Goal: Navigation & Orientation: Find specific page/section

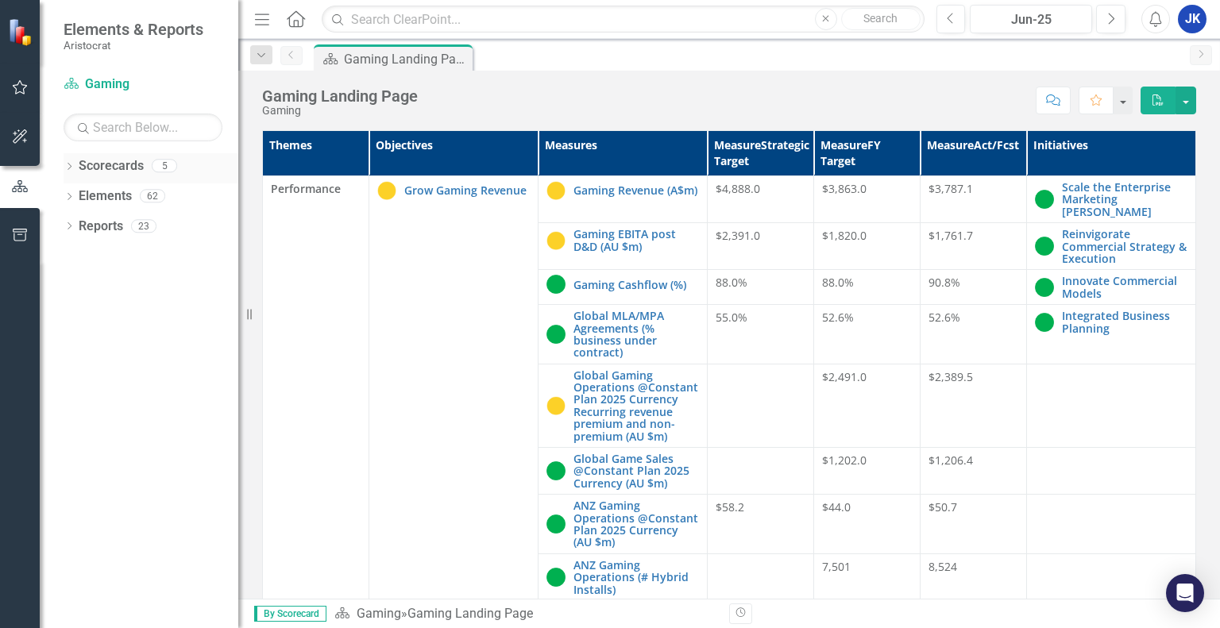
click at [72, 166] on icon "Dropdown" at bounding box center [69, 168] width 11 height 9
click at [117, 259] on link "Operational" at bounding box center [162, 257] width 151 height 18
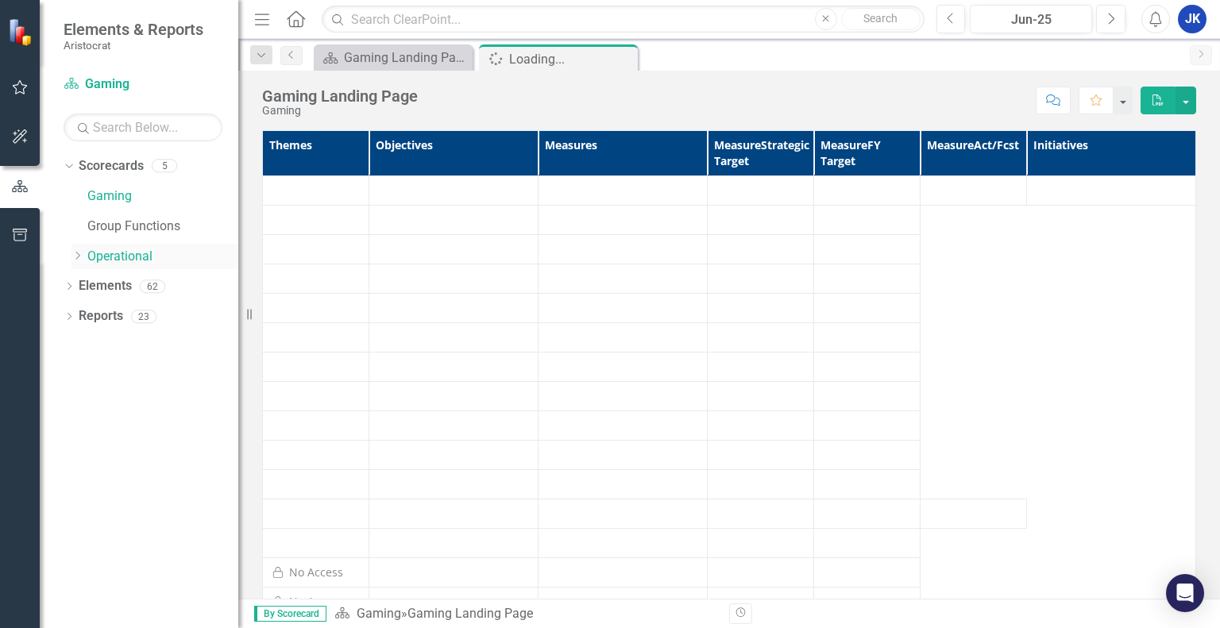
click at [81, 252] on icon "Dropdown" at bounding box center [77, 256] width 12 height 10
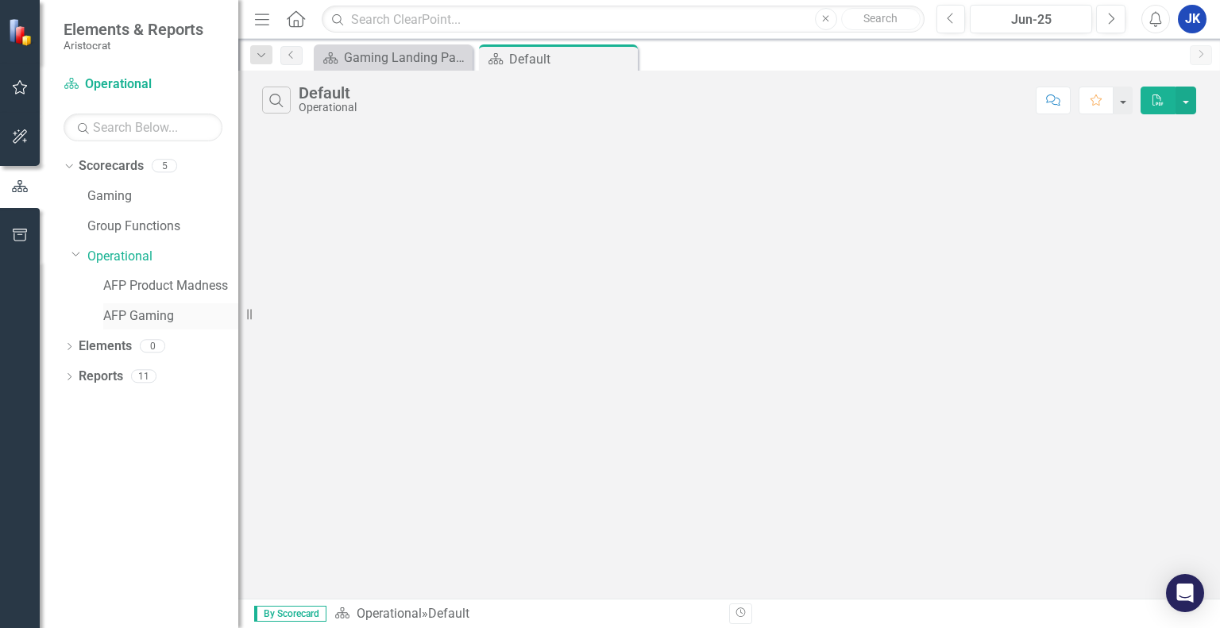
click at [137, 316] on link "AFP Gaming" at bounding box center [170, 316] width 135 height 18
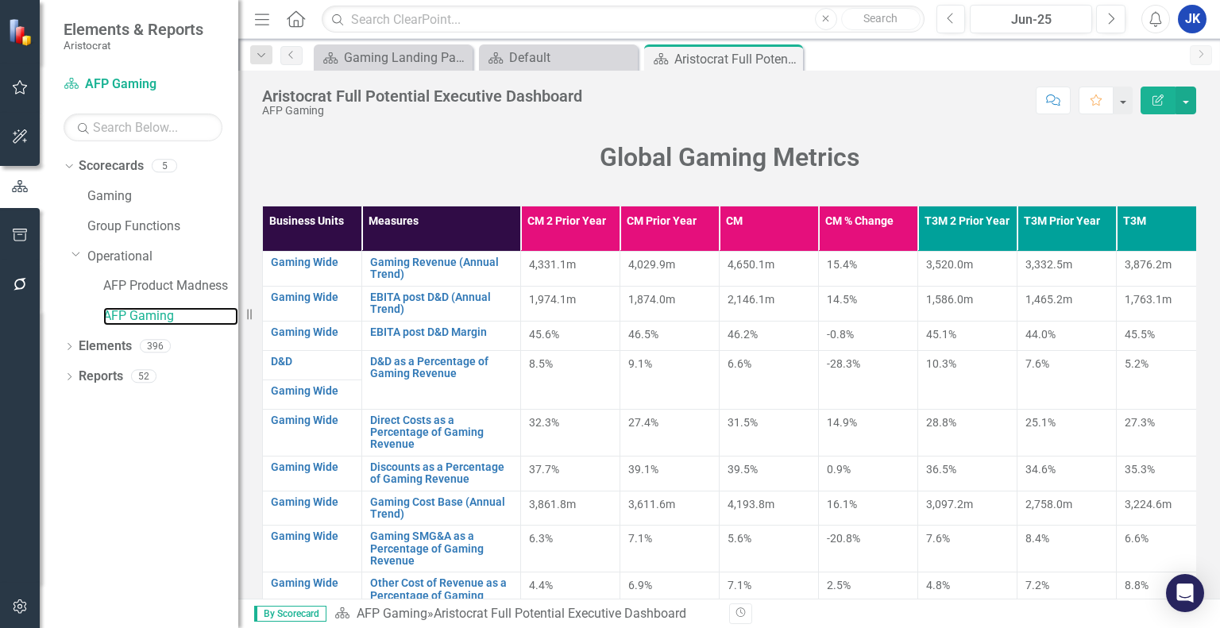
scroll to position [162, 0]
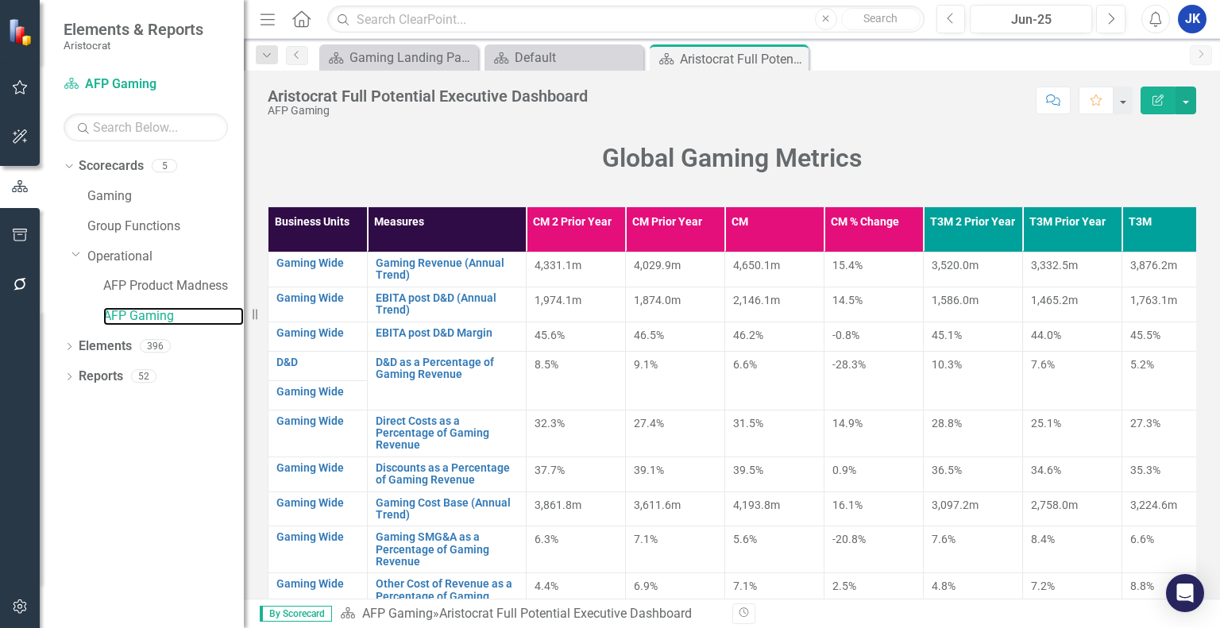
click at [244, 569] on div "Resize" at bounding box center [250, 314] width 13 height 628
click at [149, 233] on link "Group Functions" at bounding box center [165, 227] width 156 height 18
click at [119, 201] on link "Gaming" at bounding box center [165, 196] width 156 height 18
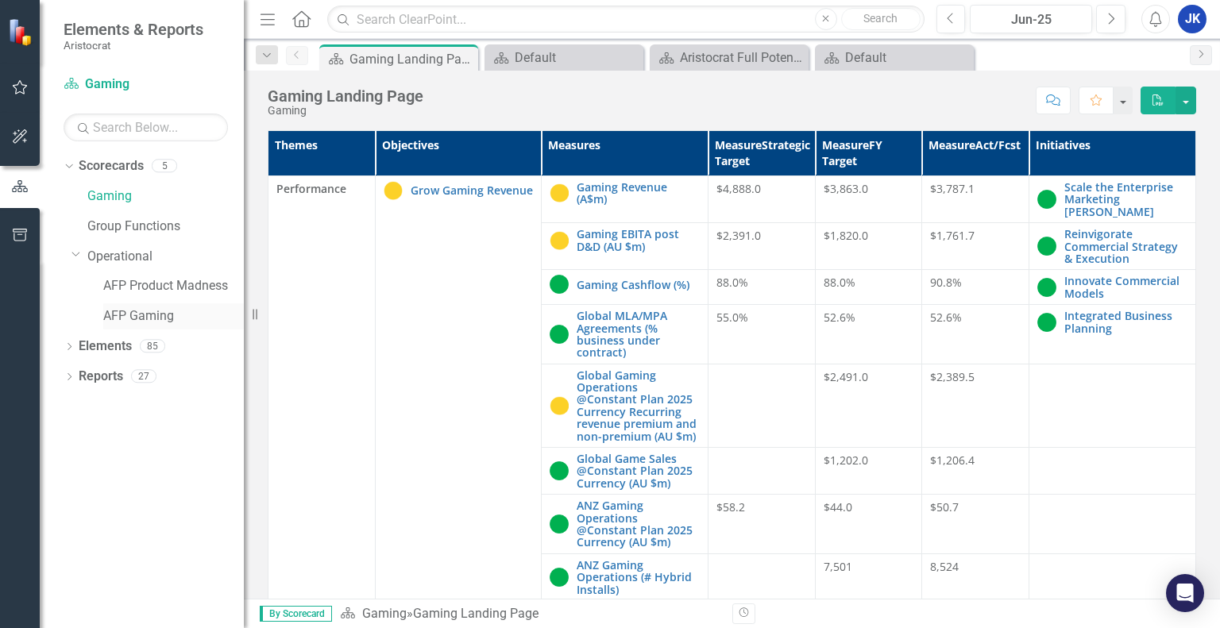
click at [169, 317] on link "AFP Gaming" at bounding box center [173, 316] width 141 height 18
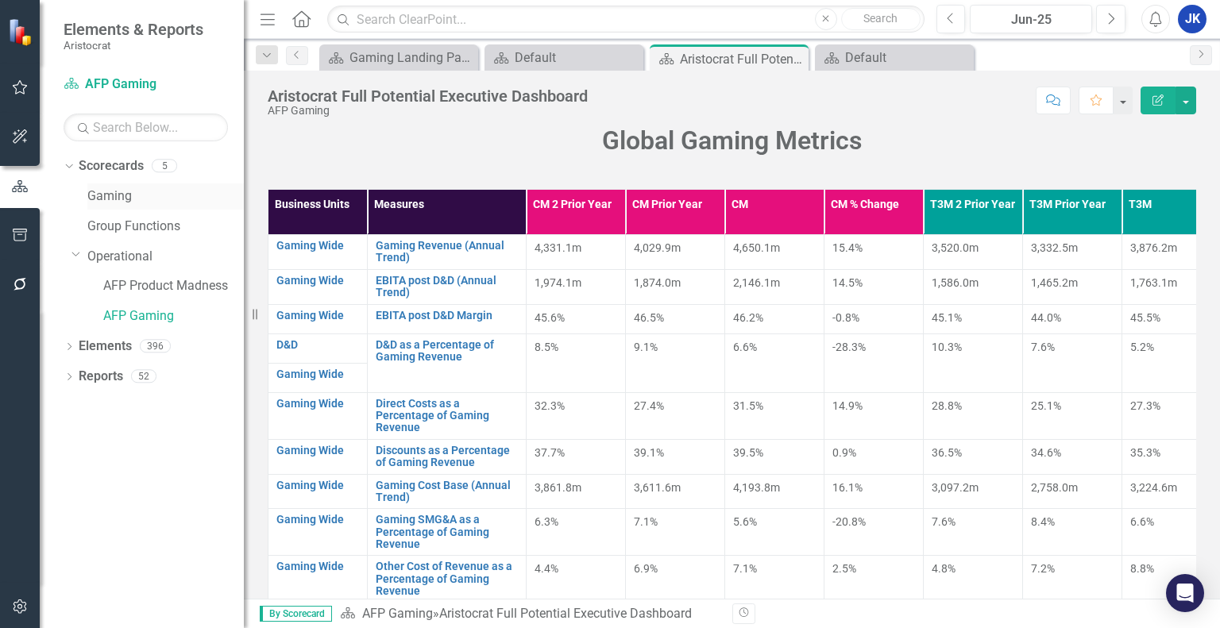
click at [154, 195] on link "Gaming" at bounding box center [165, 196] width 156 height 18
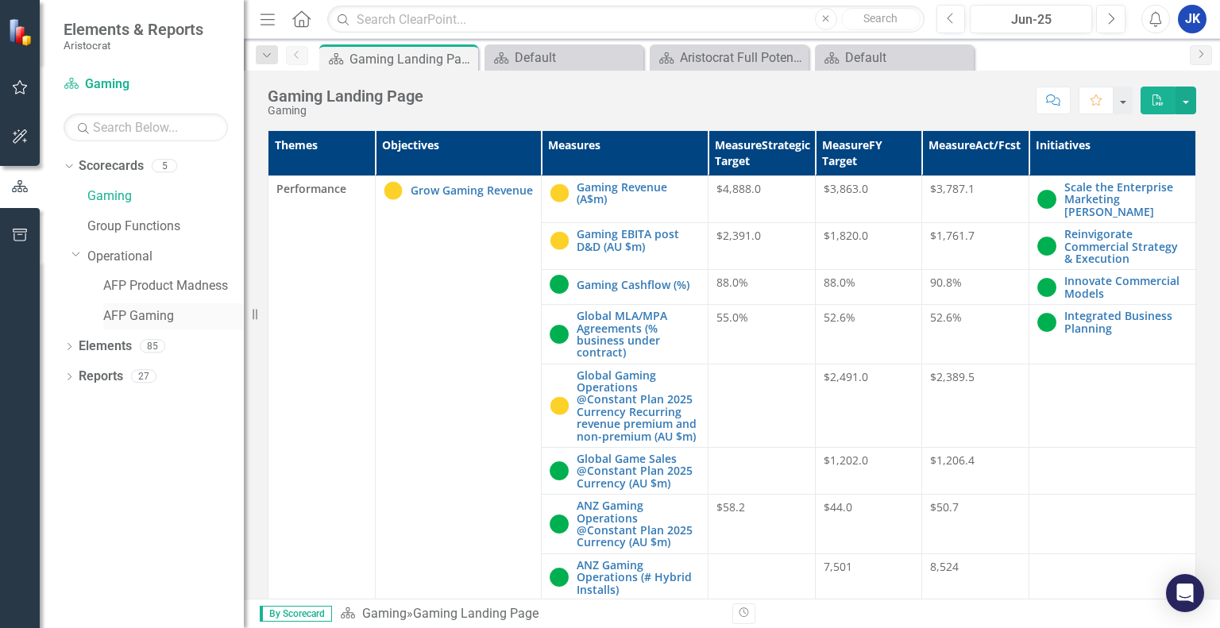
click at [170, 322] on link "AFP Gaming" at bounding box center [173, 316] width 141 height 18
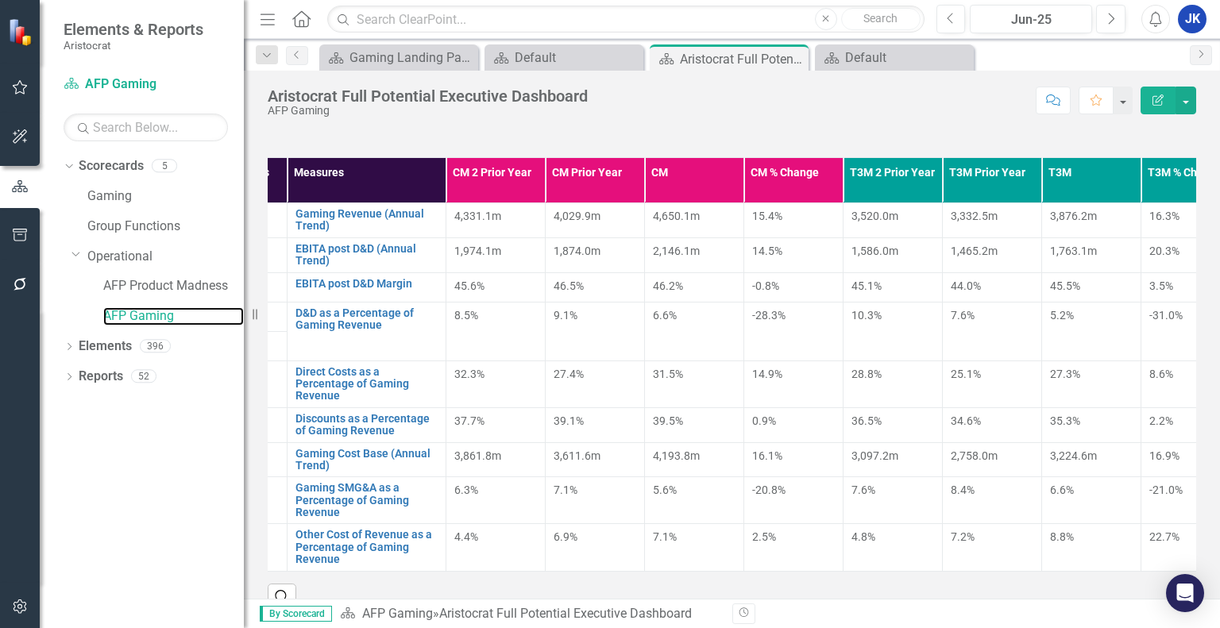
scroll to position [0, 83]
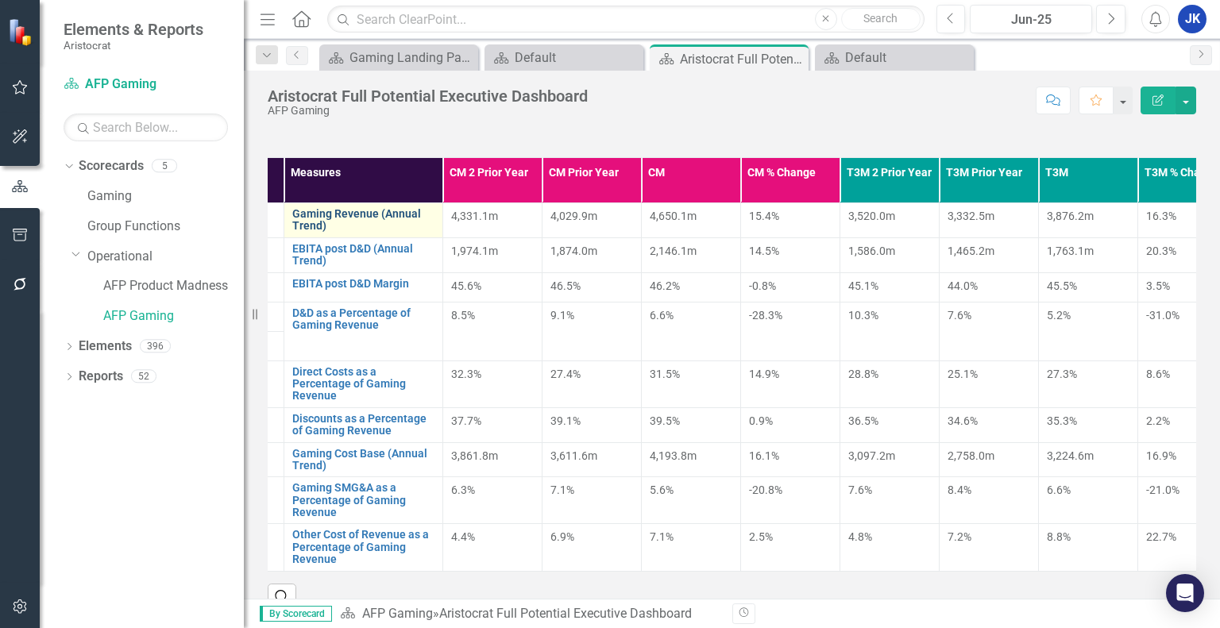
click at [357, 213] on link "Gaming Revenue (Annual Trend)" at bounding box center [363, 220] width 142 height 25
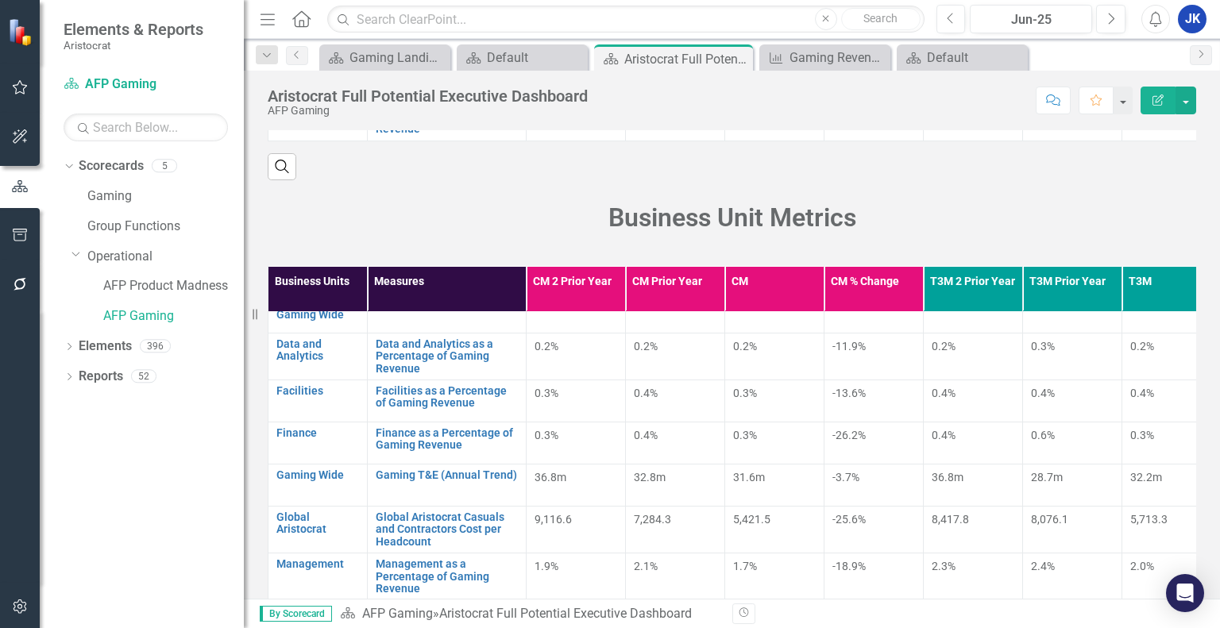
scroll to position [639, 0]
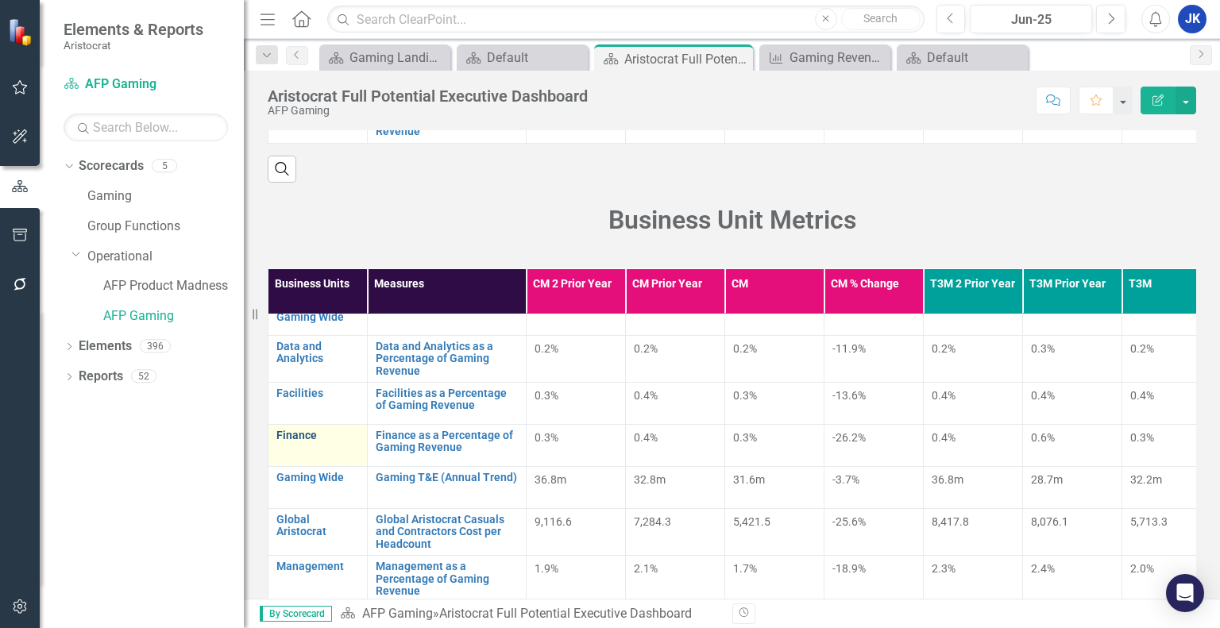
click at [283, 442] on link "Finance" at bounding box center [317, 436] width 83 height 12
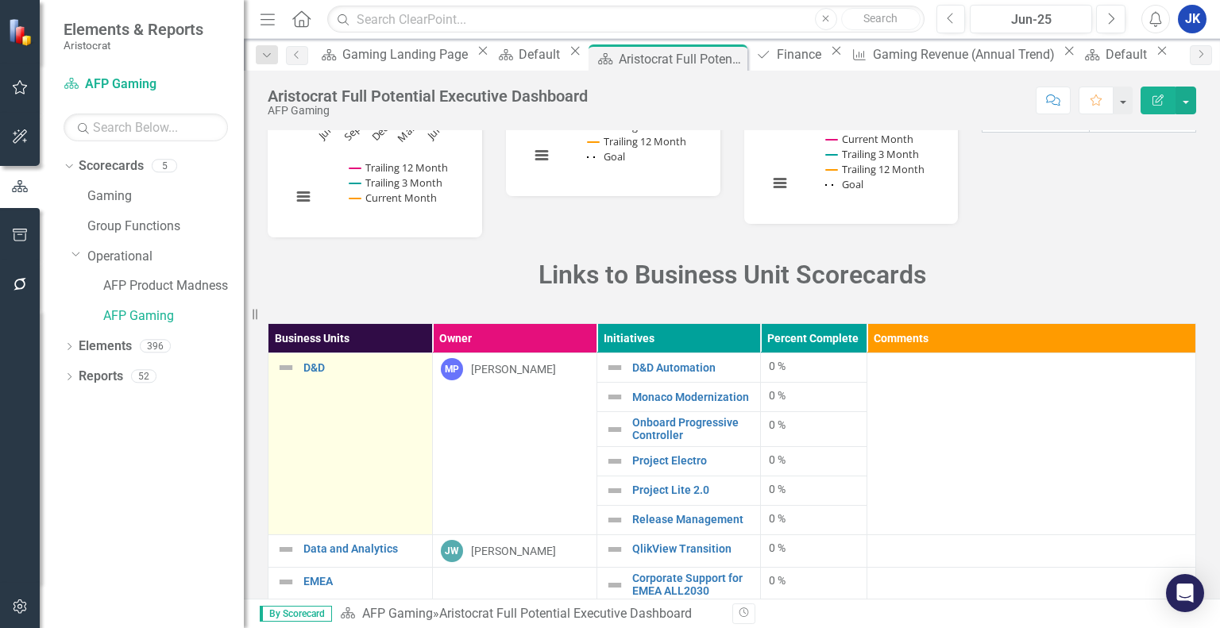
scroll to position [1631, 0]
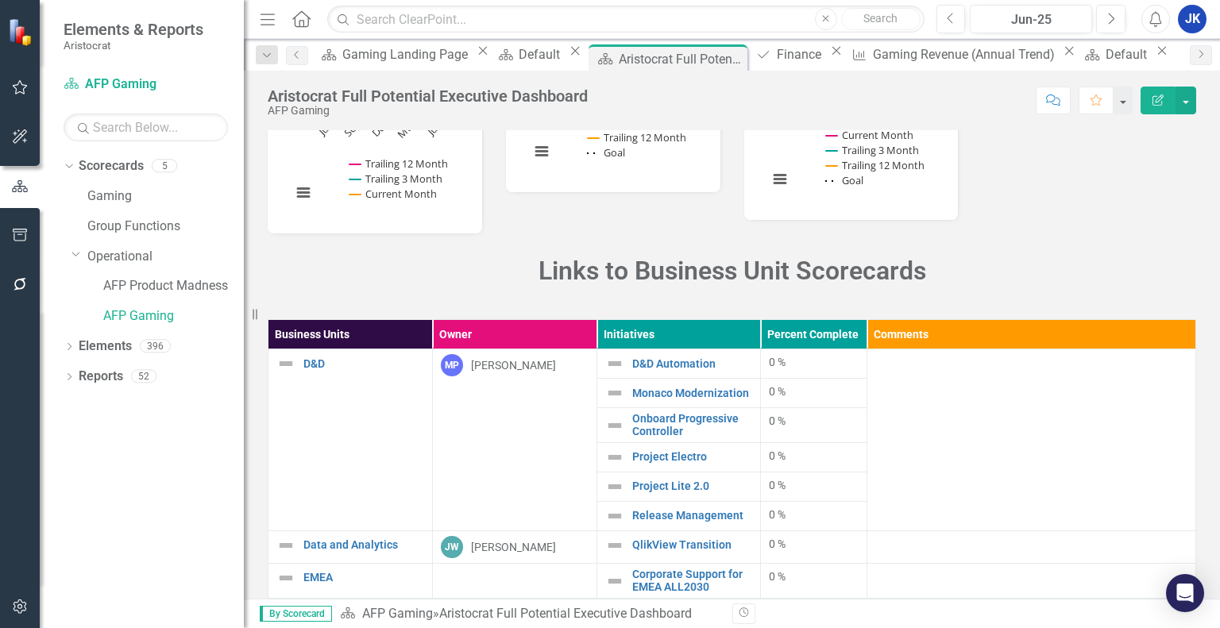
click at [425, 290] on p "Links to Business Unit Scorecards" at bounding box center [732, 271] width 928 height 37
click at [142, 190] on link "Gaming" at bounding box center [165, 196] width 156 height 18
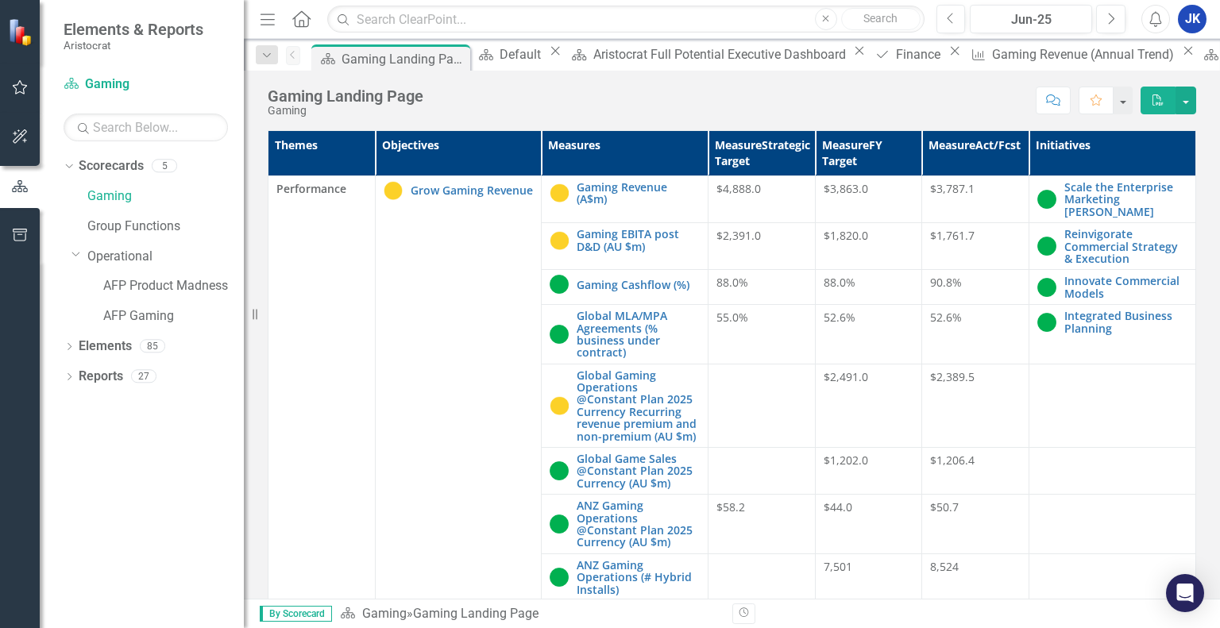
click at [739, 189] on span "$4,888.0" at bounding box center [738, 188] width 44 height 15
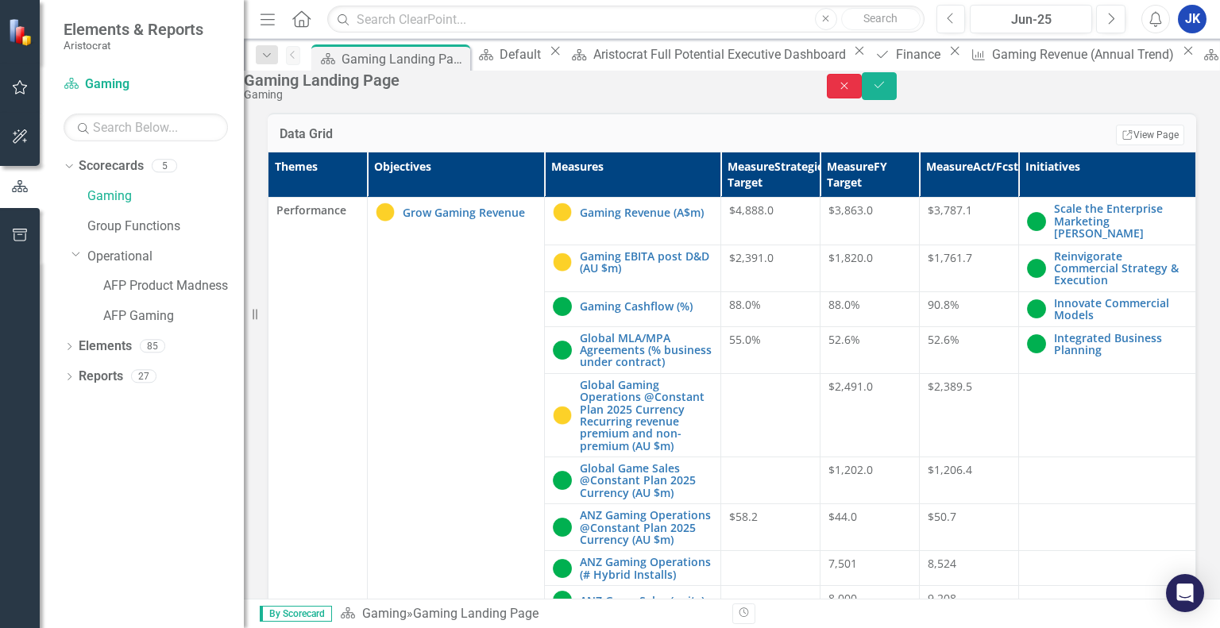
click at [851, 91] on icon "Close" at bounding box center [844, 85] width 14 height 11
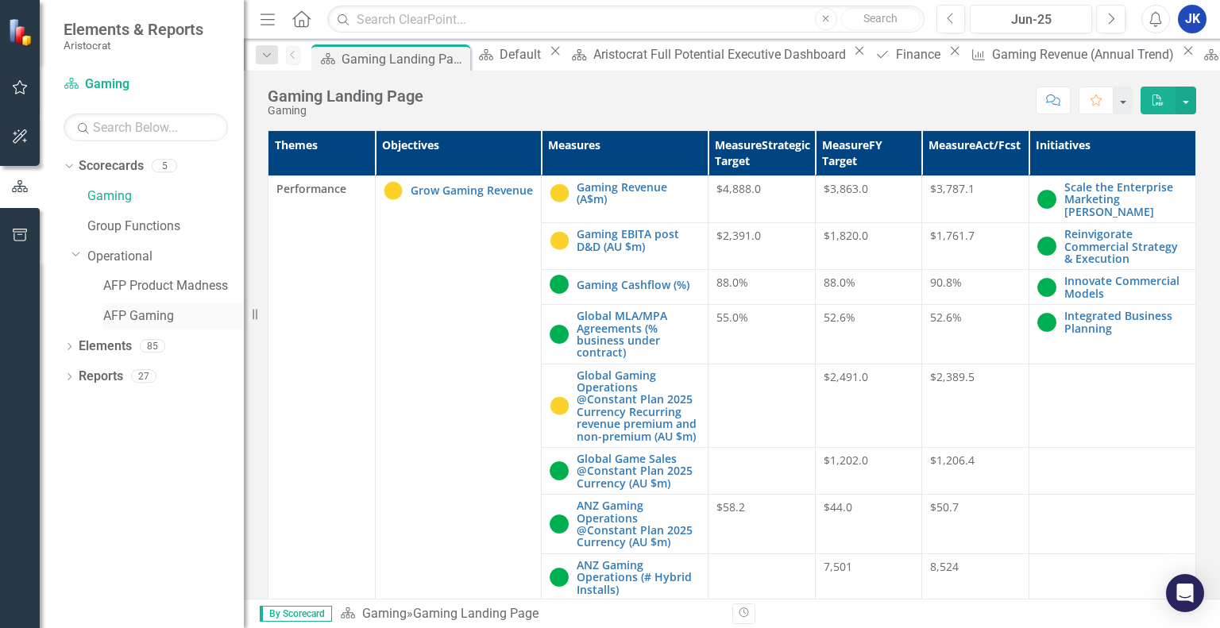
click at [140, 306] on div "AFP Gaming" at bounding box center [173, 316] width 141 height 26
click at [161, 323] on link "AFP Gaming" at bounding box center [173, 316] width 141 height 18
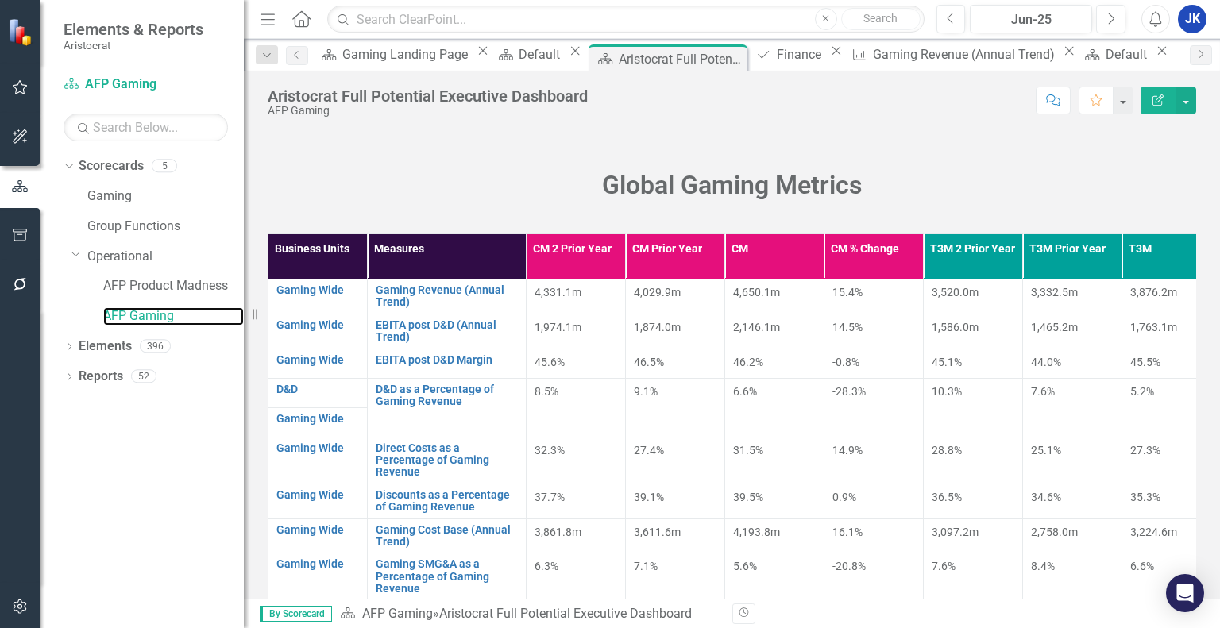
scroll to position [133, 0]
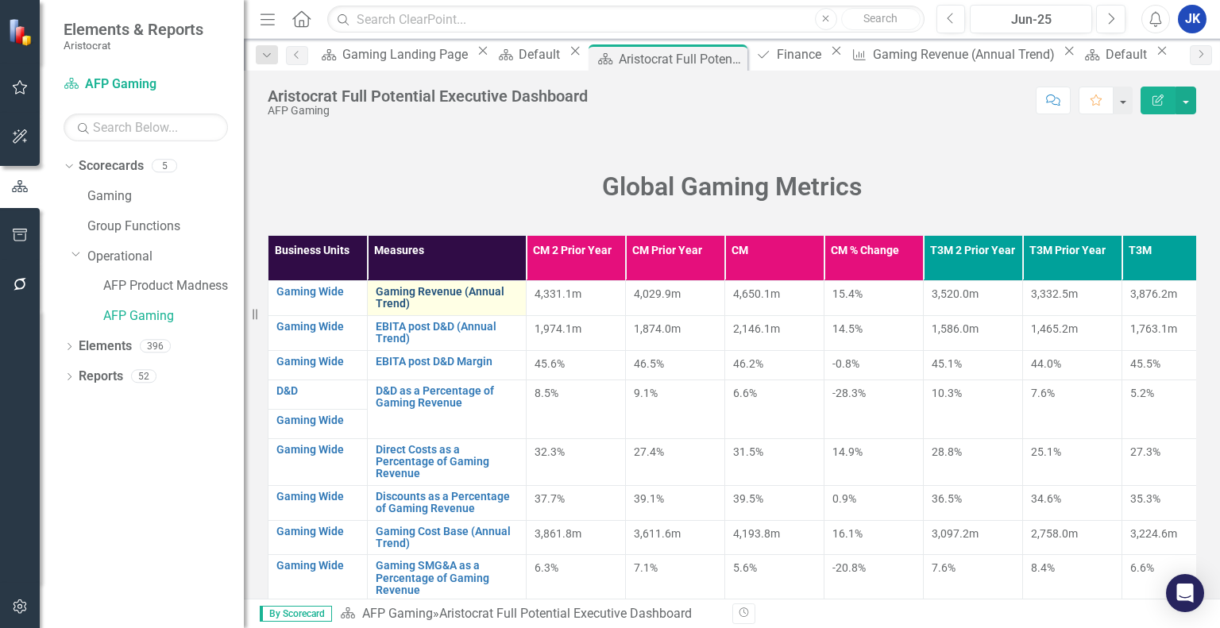
click at [448, 289] on link "Gaming Revenue (Annual Trend)" at bounding box center [447, 298] width 142 height 25
